Goal: Information Seeking & Learning: Learn about a topic

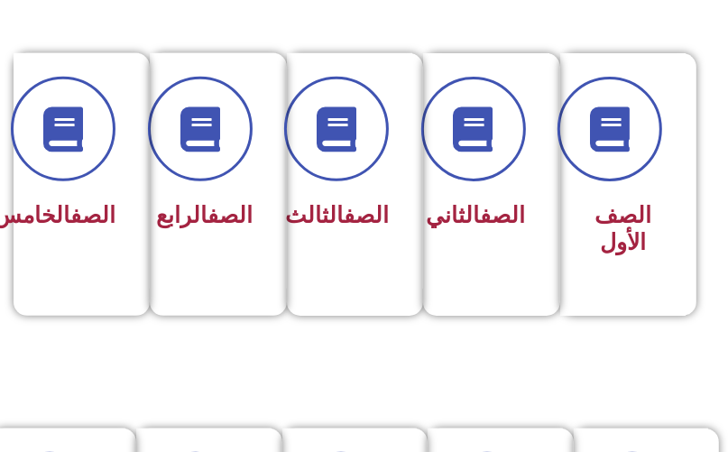
scroll to position [433, 0]
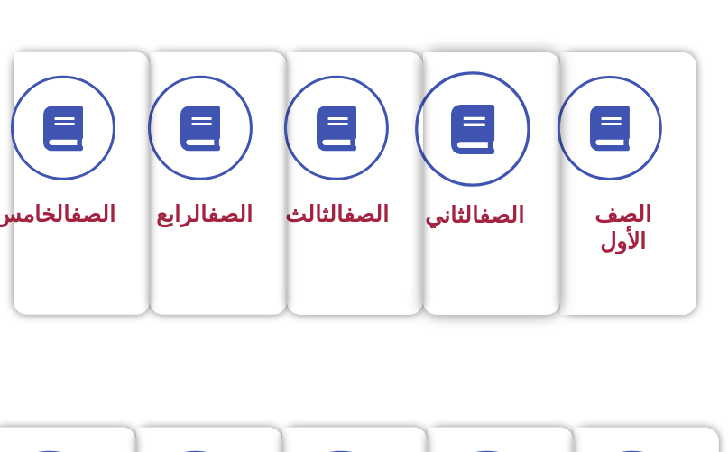
click at [460, 142] on icon at bounding box center [472, 129] width 50 height 50
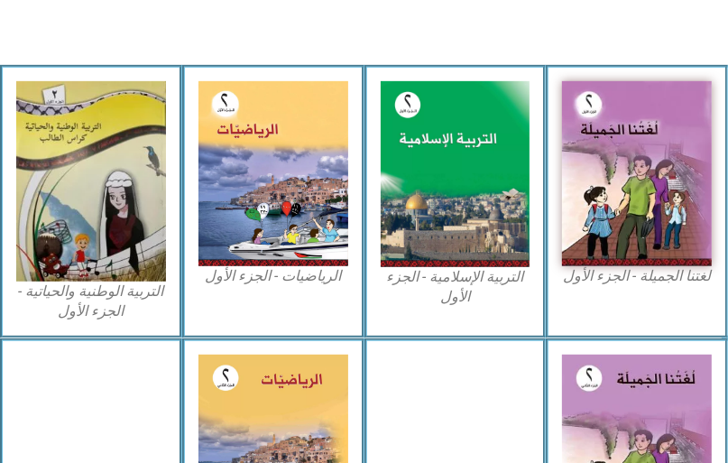
scroll to position [505, 0]
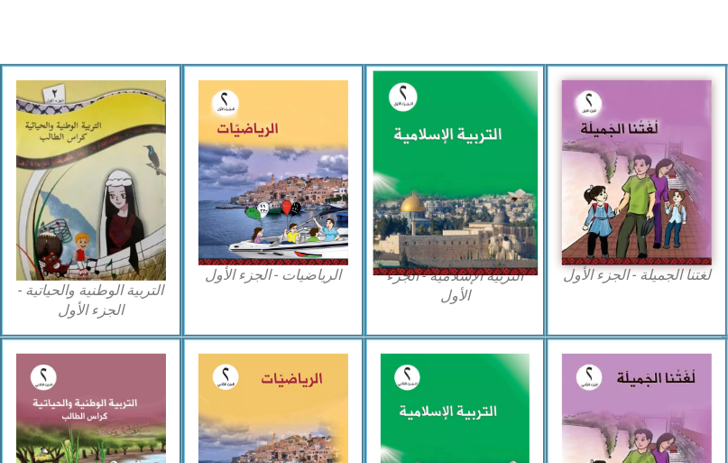
click at [428, 145] on img at bounding box center [454, 173] width 164 height 205
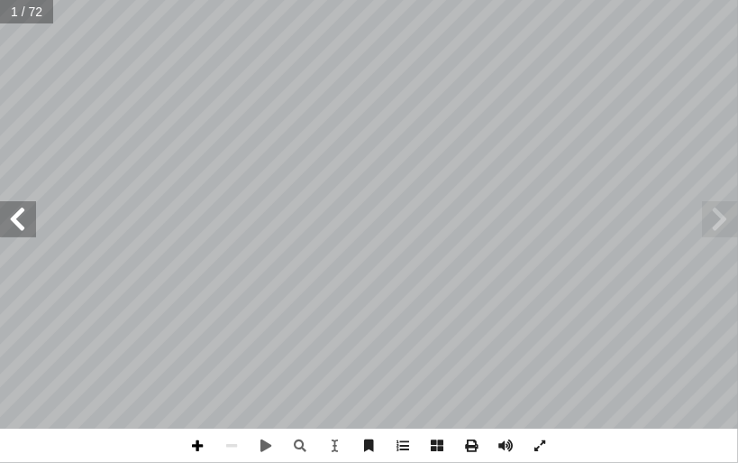
click at [200, 445] on span at bounding box center [198, 445] width 34 height 34
click at [26, 214] on span at bounding box center [18, 219] width 36 height 36
click at [26, 215] on span at bounding box center [18, 219] width 36 height 36
click at [32, 216] on span at bounding box center [18, 219] width 36 height 36
click at [203, 445] on span at bounding box center [198, 445] width 34 height 34
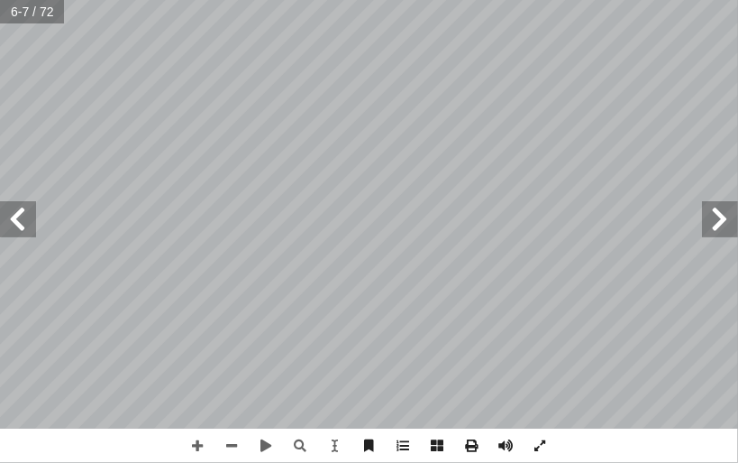
click at [22, 219] on span at bounding box center [18, 219] width 36 height 36
click at [198, 447] on span at bounding box center [198, 445] width 34 height 34
